Goal: Information Seeking & Learning: Learn about a topic

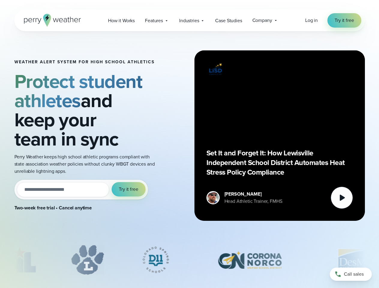
click at [189, 144] on div "Weather Alert System for High School Athletics Protect student athletes and kee…" at bounding box center [189, 135] width 350 height 209
click at [189, 20] on span "Industries" at bounding box center [189, 20] width 20 height 7
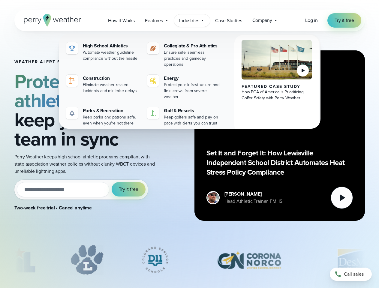
click at [81, 190] on input "email" at bounding box center [63, 189] width 93 height 15
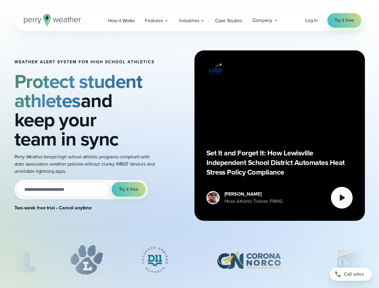
click at [129, 189] on span "Try it free" at bounding box center [128, 189] width 19 height 7
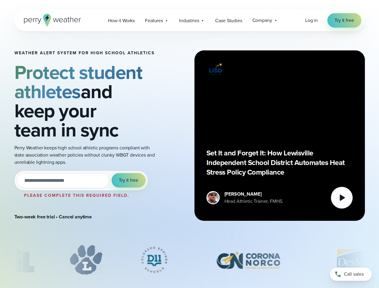
click at [280, 136] on div "Set It and Forget It: How Lewisville Independent School District Automates Heat…" at bounding box center [279, 135] width 146 height 146
click at [342, 198] on icon at bounding box center [342, 198] width 5 height 6
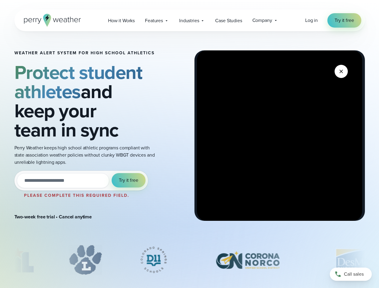
click at [190, 260] on div "slideshow" at bounding box center [189, 260] width 350 height 30
click at [0, 260] on div at bounding box center [189, 261] width 379 height 33
